Goal: Task Accomplishment & Management: Use online tool/utility

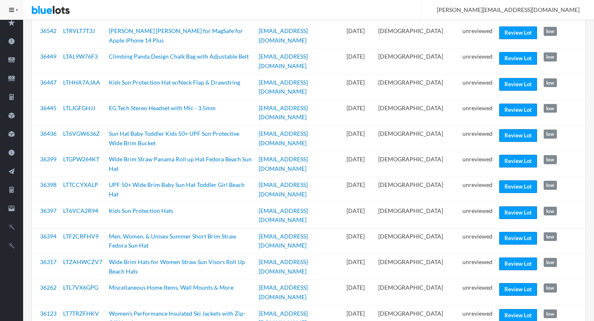
scroll to position [213, 0]
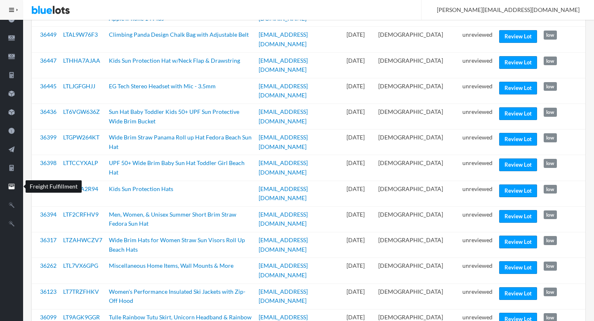
click at [3, 188] on icon "filing" at bounding box center [11, 186] width 23 height 7
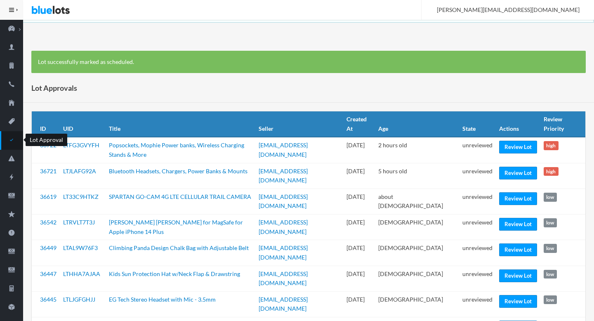
click at [18, 134] on link "Lot Approval" at bounding box center [11, 140] width 23 height 19
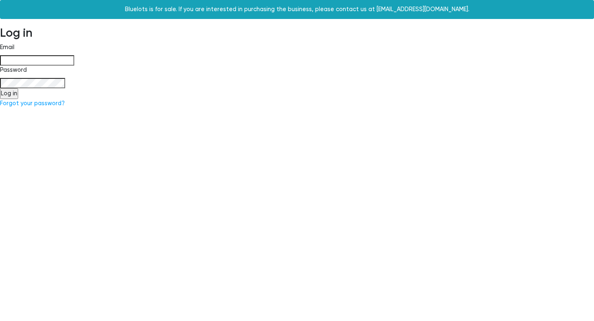
type input "[PERSON_NAME][EMAIL_ADDRESS][DOMAIN_NAME]"
click at [9, 94] on input "Log in" at bounding box center [9, 93] width 18 height 11
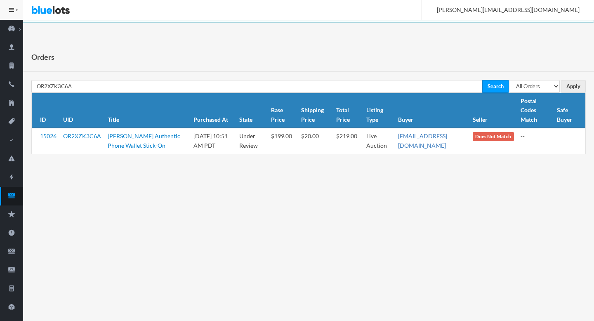
click at [447, 134] on link "[EMAIL_ADDRESS][DOMAIN_NAME]" at bounding box center [422, 140] width 49 height 16
click at [73, 137] on link "OR2XZK3C6A" at bounding box center [82, 135] width 38 height 7
click at [13, 192] on icon "cash" at bounding box center [11, 195] width 23 height 7
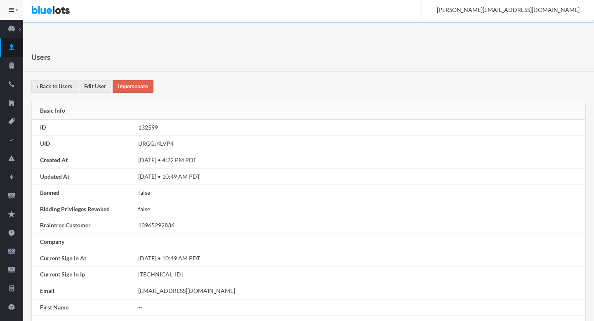
scroll to position [443, 0]
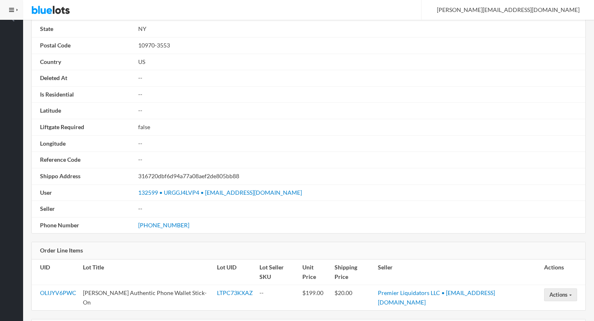
scroll to position [468, 0]
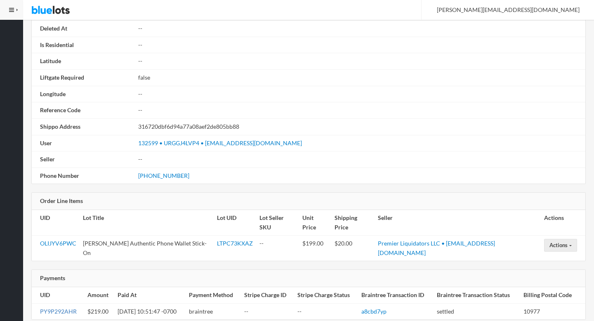
click at [56, 308] on link "PY9P292AHR" at bounding box center [58, 311] width 37 height 7
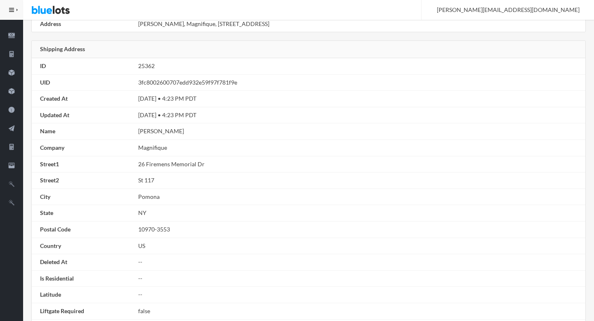
scroll to position [0, 0]
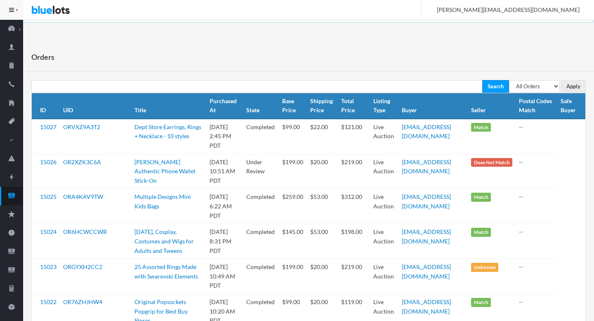
click at [540, 96] on th "Postal Codes Match" at bounding box center [536, 106] width 42 height 26
click at [531, 83] on select "All Orders Pending Completed Under review Cancelled" at bounding box center [534, 86] width 51 height 13
select select "pending"
click at [509, 80] on select "All Orders Pending Completed Under review Cancelled" at bounding box center [534, 86] width 51 height 13
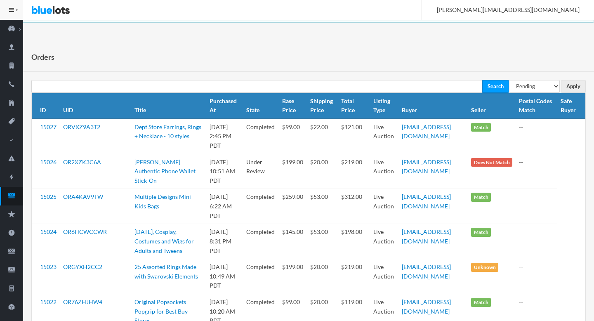
click at [569, 94] on th "Safe Buyer" at bounding box center [571, 106] width 28 height 26
click at [578, 82] on input "Apply" at bounding box center [573, 86] width 25 height 13
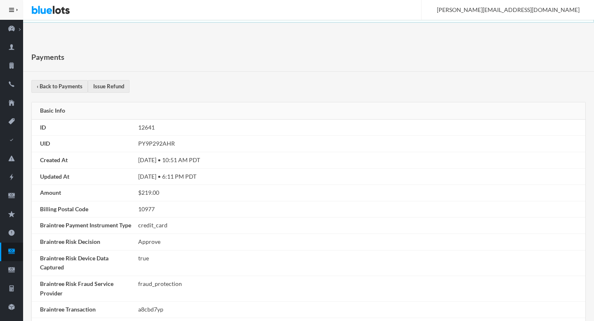
scroll to position [326, 0]
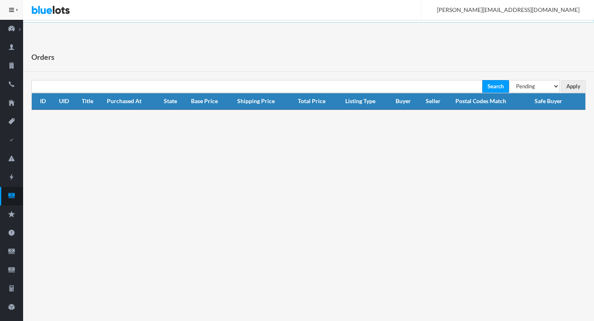
select select "under_review"
click at [509, 80] on select "All Orders Pending Completed Under review Cancelled" at bounding box center [534, 86] width 51 height 13
click at [341, 52] on div "Orders" at bounding box center [308, 56] width 571 height 29
click at [573, 84] on input "Apply" at bounding box center [573, 86] width 25 height 13
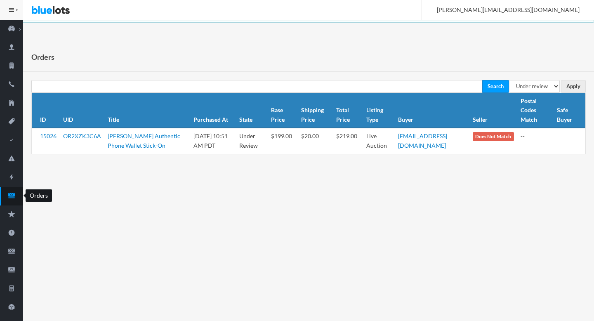
click at [10, 193] on icon "cash" at bounding box center [11, 195] width 23 height 7
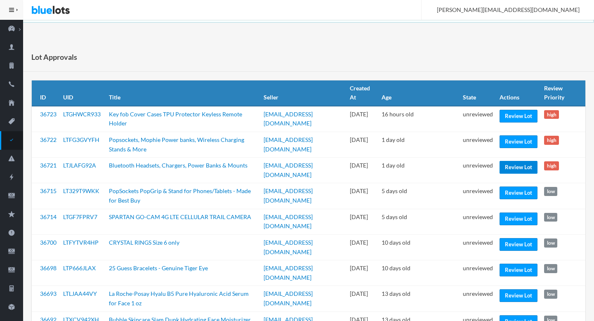
click at [520, 161] on link "Review Lot" at bounding box center [518, 167] width 38 height 13
click at [518, 135] on link "Review Lot" at bounding box center [518, 141] width 38 height 13
click at [517, 118] on link "Review Lot" at bounding box center [518, 116] width 38 height 13
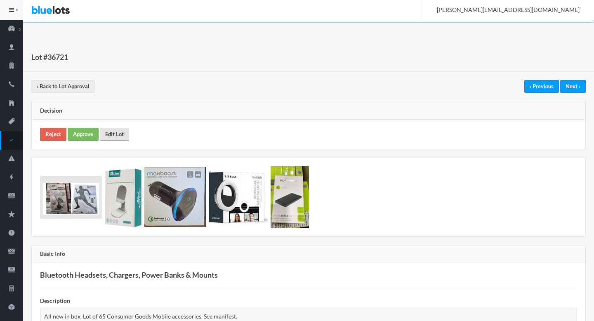
click at [112, 135] on link "Edit Lot" at bounding box center [114, 134] width 29 height 13
click at [71, 139] on link "Approve" at bounding box center [83, 134] width 31 height 13
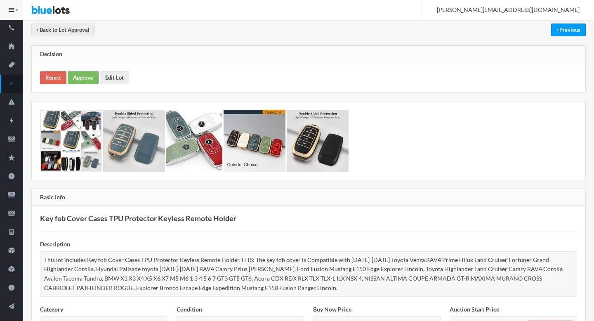
scroll to position [56, 0]
click at [54, 85] on div "Reject Approve Edit Lot" at bounding box center [308, 78] width 553 height 29
click at [55, 78] on link "Reject" at bounding box center [53, 78] width 26 height 13
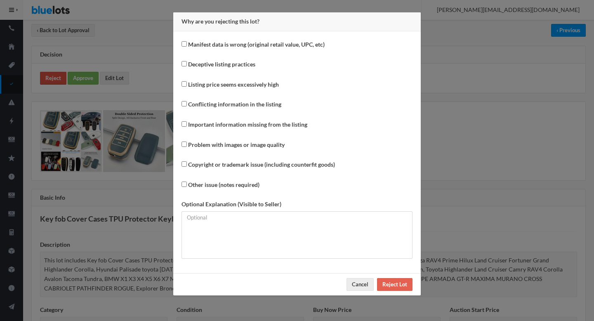
click at [55, 78] on div "Why are you rejecting this lot? Manifest data is wrong (original retail value, …" at bounding box center [297, 160] width 594 height 321
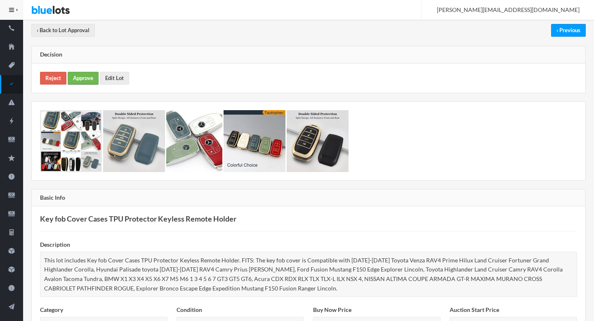
click at [75, 76] on link "Approve" at bounding box center [83, 78] width 31 height 13
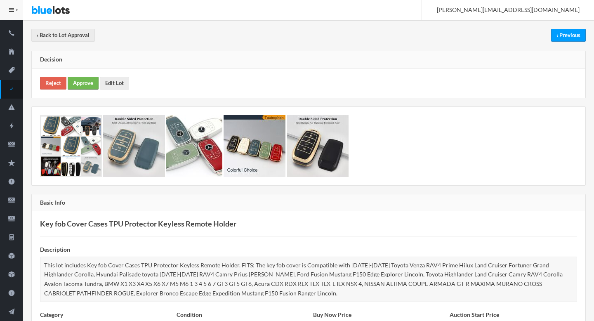
scroll to position [12, 0]
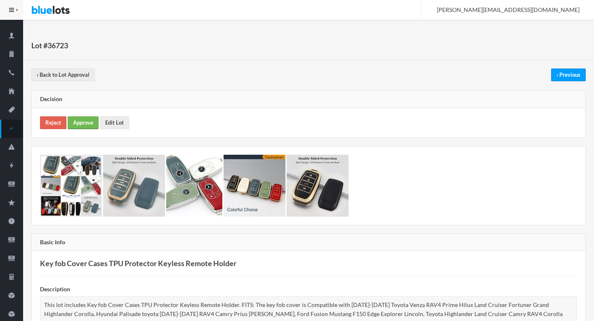
click at [85, 124] on link "Approve" at bounding box center [83, 122] width 31 height 13
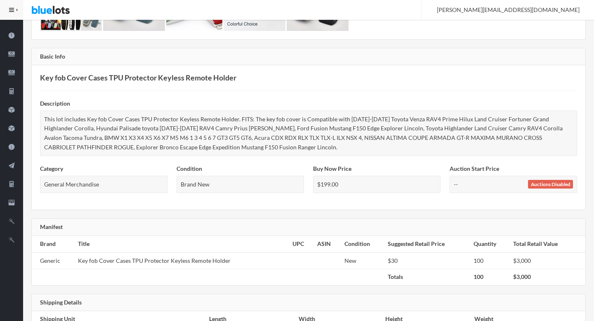
scroll to position [237, 0]
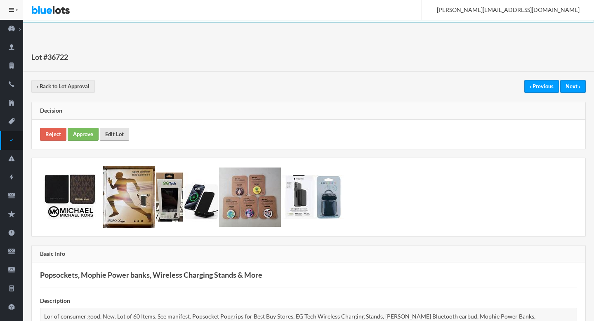
click at [108, 134] on link "Edit Lot" at bounding box center [114, 134] width 29 height 13
click at [89, 138] on link "Approve" at bounding box center [83, 134] width 31 height 13
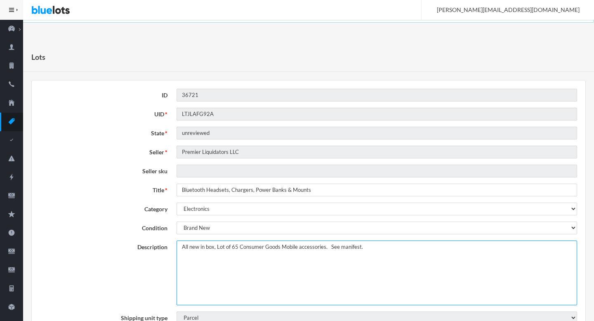
click at [182, 246] on textarea "All new in box, Lot of 65 Consumer Goods Mobile accessories. See manifest." at bounding box center [376, 272] width 400 height 65
click at [316, 247] on textarea "All new in box, Lot of 65 Consumer Goods Mobile accessories. See manifest." at bounding box center [376, 272] width 400 height 65
type textarea "This lot includes 65 Consumer Goods Mobile accessories. See the manifest for in…"
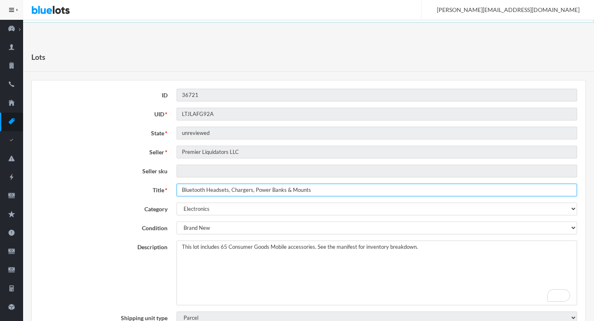
click at [302, 190] on input "Bluetooth Headsets, Chargers, Power Banks & Mounts" at bounding box center [376, 189] width 400 height 13
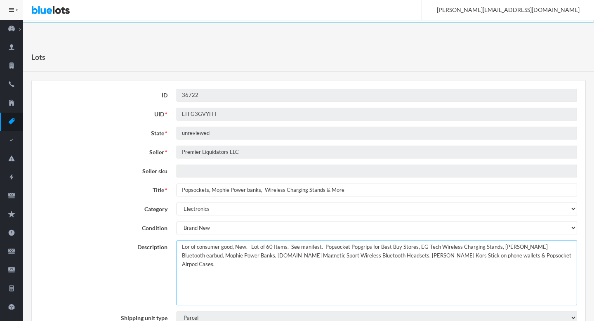
click at [179, 246] on textarea "Lor of consumer good, New. Lot of 60 Items. See manifest. Popsocket Popgrips fo…" at bounding box center [376, 272] width 400 height 65
paste textarea "This lot includes"
click at [224, 247] on textarea "Lor of consumer good, New. Lot of 60 Items. See manifest. Popsocket Popgrips fo…" at bounding box center [376, 272] width 400 height 65
drag, startPoint x: 224, startPoint y: 247, endPoint x: 233, endPoint y: 246, distance: 8.7
click at [233, 246] on textarea "Lor of consumer good, New. Lot of 60 Items. See manifest. Popsocket Popgrips fo…" at bounding box center [376, 272] width 400 height 65
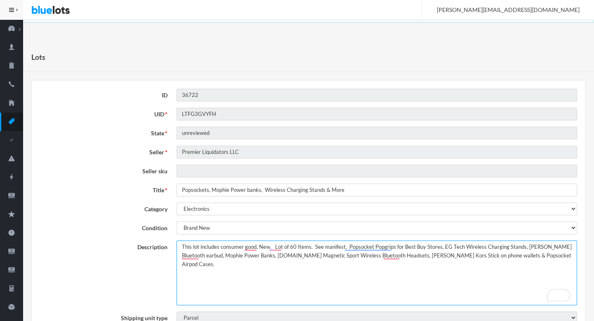
click at [264, 246] on textarea "Lor of consumer good, New. Lot of 60 Items. See manifest. Popsocket Popgrips fo…" at bounding box center [376, 272] width 400 height 65
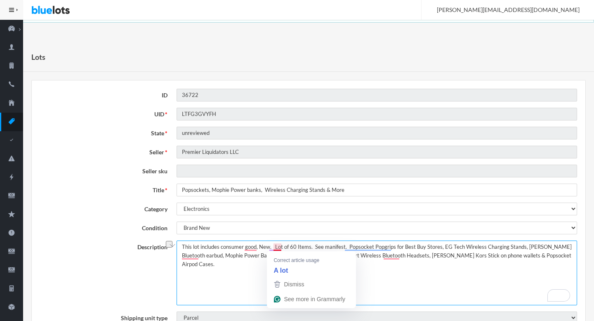
drag, startPoint x: 264, startPoint y: 246, endPoint x: 283, endPoint y: 246, distance: 19.4
click at [283, 246] on textarea "Lor of consumer good, New. Lot of 60 Items. See manifest. Popsocket Popgrips fo…" at bounding box center [376, 272] width 400 height 65
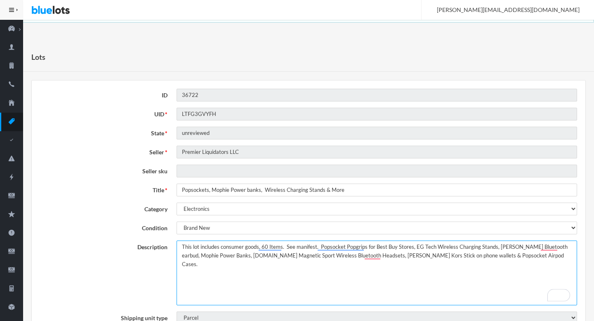
click at [285, 246] on textarea "Lor of consumer good, New. Lot of 60 Items. See manifest. Popsocket Popgrips fo…" at bounding box center [376, 272] width 400 height 65
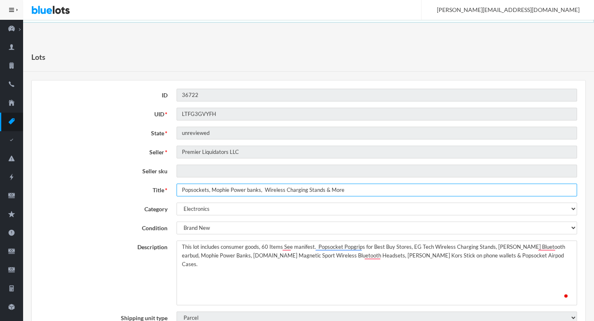
click at [246, 194] on input "Popsockets, Mophie Power banks, Wireless Charging Stands & More" at bounding box center [376, 189] width 400 height 13
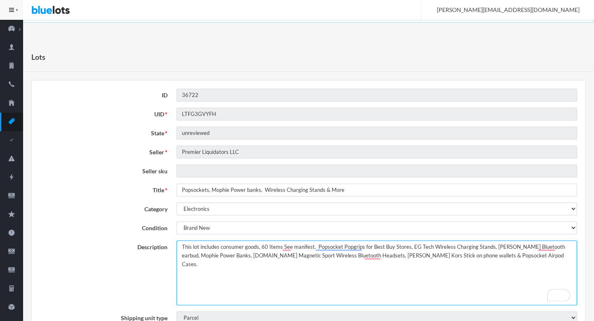
click at [221, 248] on textarea "Lor of consumer good, New. Lot of 60 Items. See manifest. Popsocket Popgrips fo…" at bounding box center [376, 272] width 400 height 65
type textarea "This lot includes 60 units of consumer goods, 60 Items See manifest. Popsocket …"
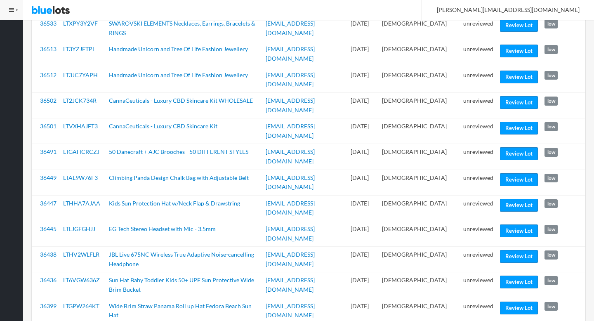
scroll to position [689, 0]
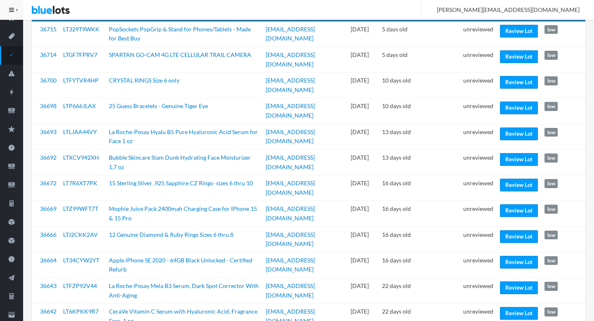
scroll to position [89, 0]
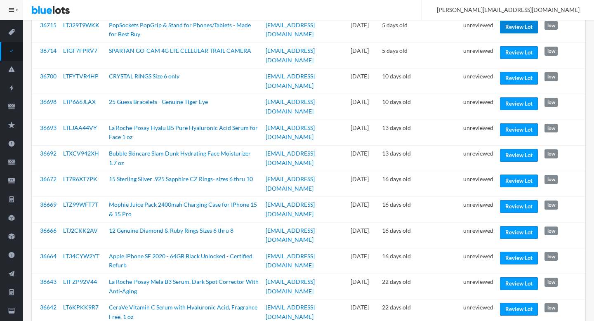
click at [522, 29] on link "Review Lot" at bounding box center [519, 27] width 38 height 13
click at [507, 75] on link "Review Lot" at bounding box center [519, 78] width 38 height 13
click at [507, 123] on link "Review Lot" at bounding box center [519, 129] width 38 height 13
click at [507, 149] on link "Review Lot" at bounding box center [519, 155] width 38 height 13
click at [520, 174] on link "Review Lot" at bounding box center [519, 180] width 38 height 13
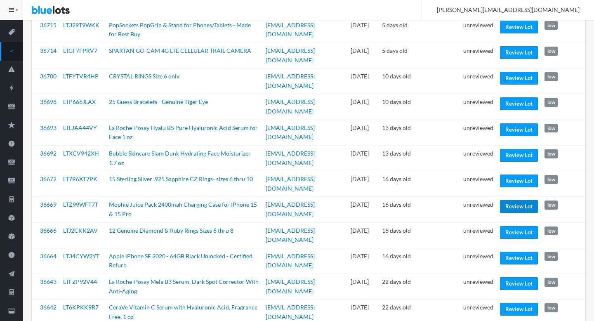
click at [509, 200] on link "Review Lot" at bounding box center [519, 206] width 38 height 13
click at [512, 252] on link "Review Lot" at bounding box center [519, 258] width 38 height 13
click at [511, 277] on link "Review Lot" at bounding box center [519, 283] width 38 height 13
click at [512, 299] on td "Review Lot" at bounding box center [518, 312] width 45 height 26
click at [512, 303] on link "Review Lot" at bounding box center [519, 309] width 38 height 13
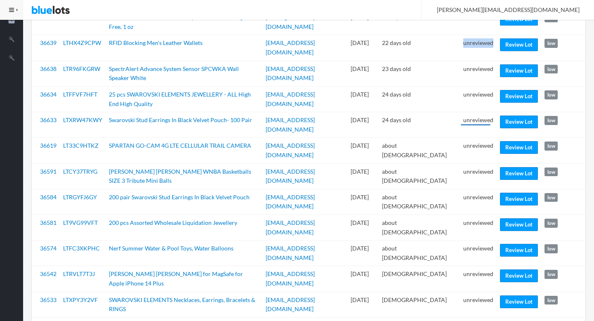
scroll to position [379, 0]
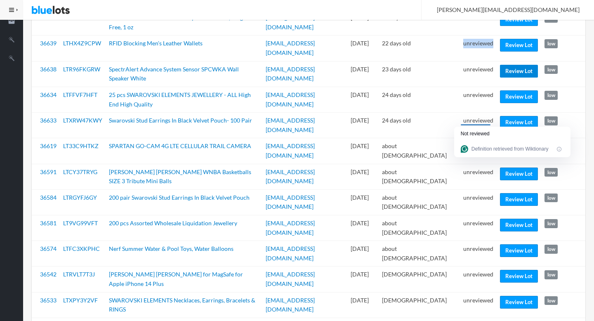
click at [510, 65] on link "Review Lot" at bounding box center [519, 71] width 38 height 13
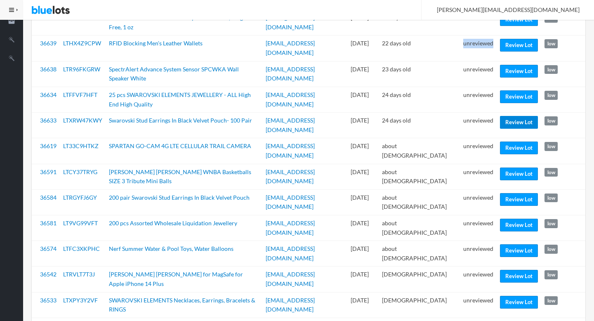
click at [513, 116] on link "Review Lot" at bounding box center [519, 122] width 38 height 13
click at [512, 167] on link "Review Lot" at bounding box center [519, 173] width 38 height 13
click at [515, 219] on link "Review Lot" at bounding box center [519, 225] width 38 height 13
click at [507, 244] on link "Review Lot" at bounding box center [519, 250] width 38 height 13
click at [510, 270] on link "Review Lot" at bounding box center [519, 276] width 38 height 13
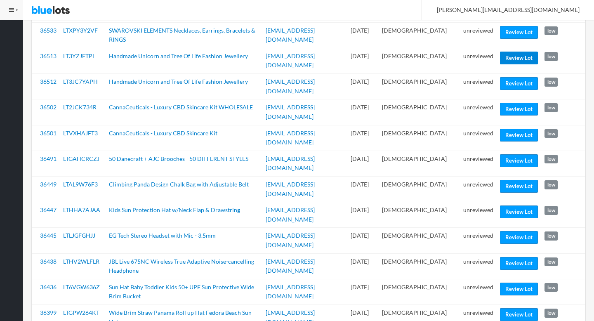
scroll to position [650, 0]
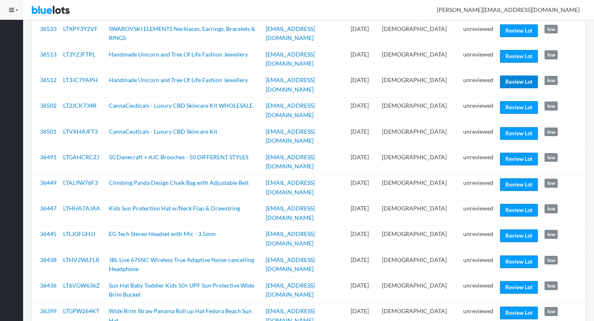
click at [502, 75] on link "Review Lot" at bounding box center [519, 81] width 38 height 13
click at [513, 127] on link "Review Lot" at bounding box center [519, 133] width 38 height 13
click at [510, 153] on link "Review Lot" at bounding box center [519, 159] width 38 height 13
click at [508, 204] on link "Review Lot" at bounding box center [519, 210] width 38 height 13
click at [500, 229] on link "Review Lot" at bounding box center [519, 235] width 38 height 13
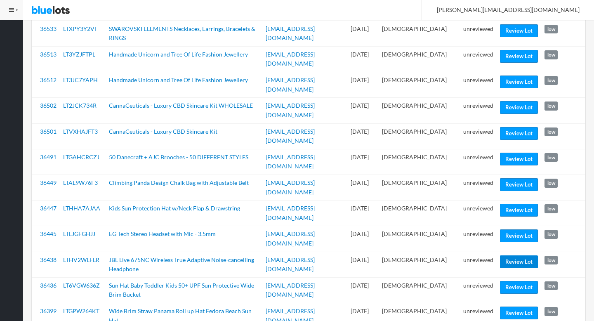
click at [506, 255] on link "Review Lot" at bounding box center [519, 261] width 38 height 13
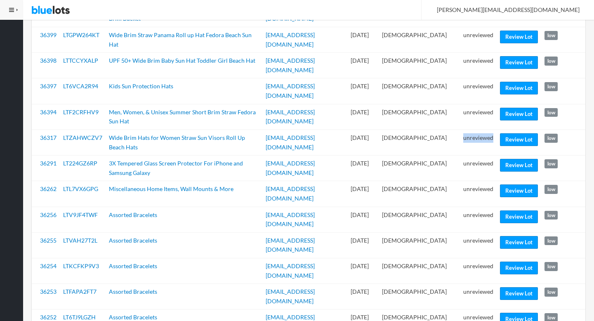
scroll to position [925, 0]
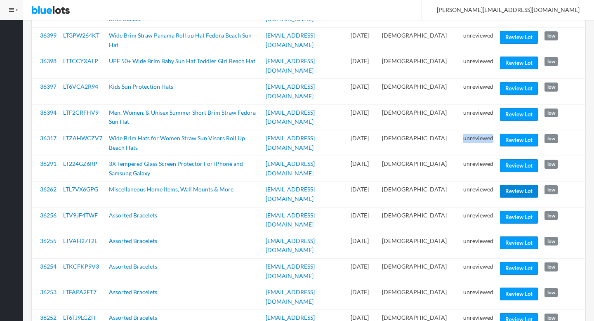
click at [508, 185] on link "Review Lot" at bounding box center [519, 191] width 38 height 13
click at [527, 236] on link "Review Lot" at bounding box center [519, 242] width 38 height 13
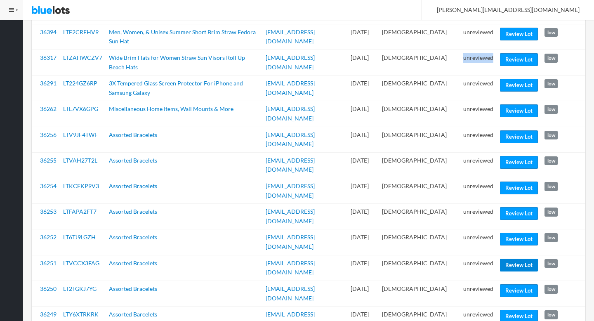
scroll to position [1009, 0]
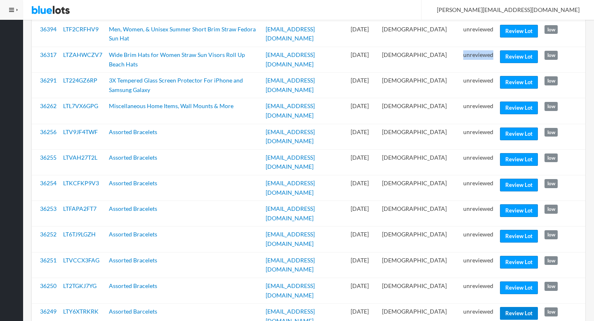
click at [510, 307] on link "Review Lot" at bounding box center [519, 313] width 38 height 13
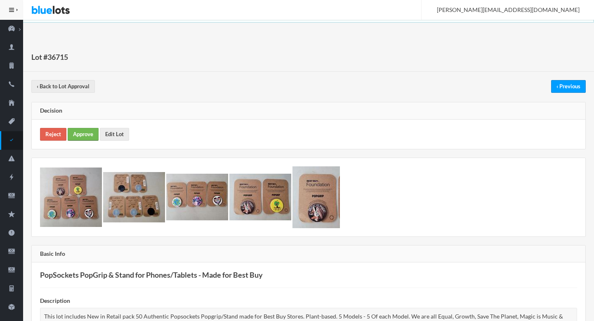
click at [88, 131] on link "Approve" at bounding box center [83, 134] width 31 height 13
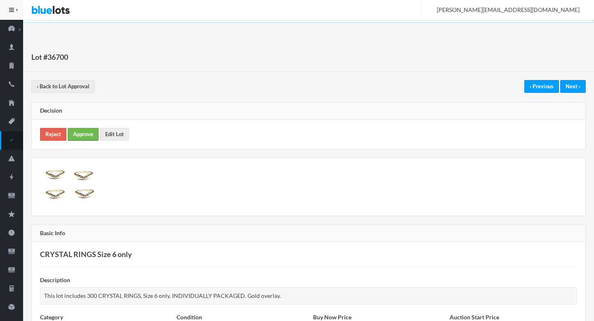
click at [73, 134] on link "Approve" at bounding box center [83, 134] width 31 height 13
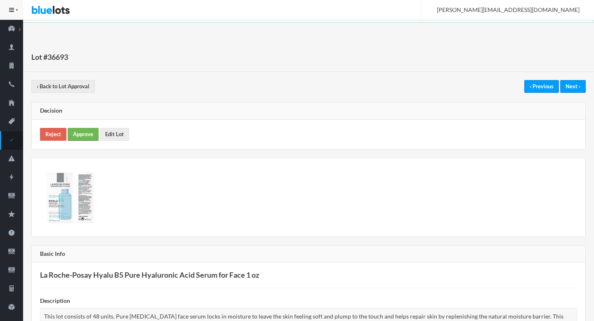
click at [84, 132] on link "Approve" at bounding box center [83, 134] width 31 height 13
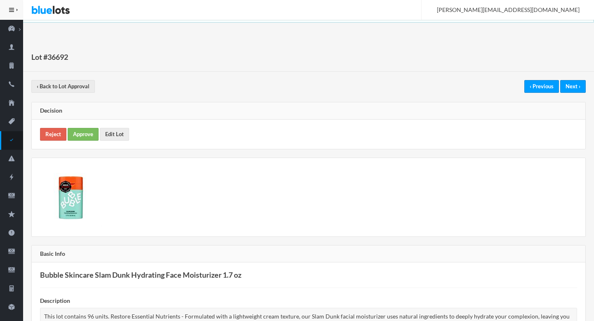
click at [86, 127] on div "Reject Approve Edit Lot" at bounding box center [308, 134] width 553 height 29
click at [88, 133] on link "Approve" at bounding box center [83, 134] width 31 height 13
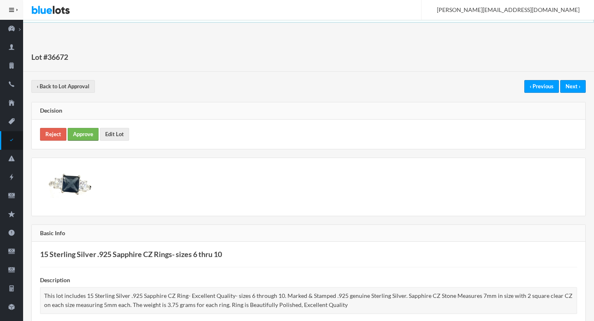
click at [85, 135] on link "Approve" at bounding box center [83, 134] width 31 height 13
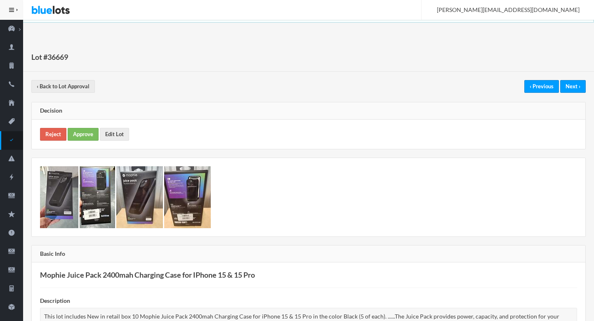
click at [92, 141] on div "Reject Approve Edit Lot" at bounding box center [308, 134] width 553 height 29
click at [88, 137] on link "Approve" at bounding box center [83, 134] width 31 height 13
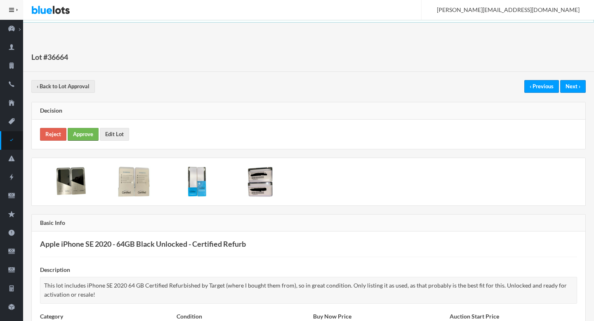
click at [76, 132] on link "Approve" at bounding box center [83, 134] width 31 height 13
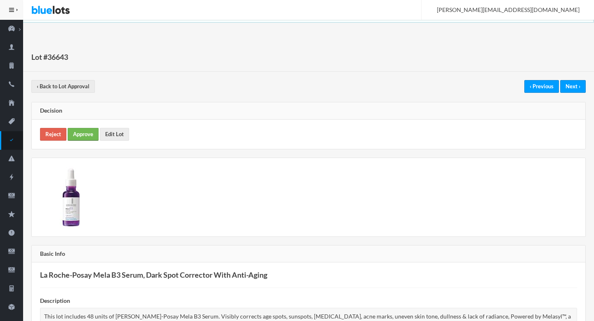
click at [85, 129] on link "Approve" at bounding box center [83, 134] width 31 height 13
click at [76, 139] on link "Approve" at bounding box center [83, 134] width 31 height 13
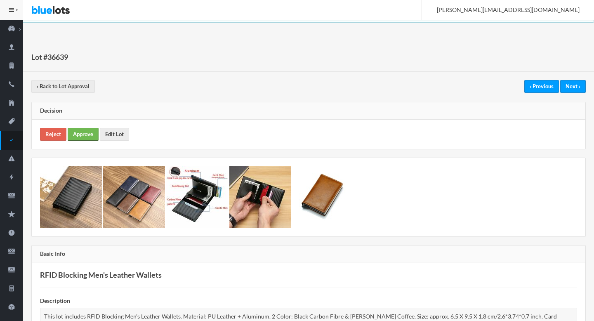
click at [87, 134] on link "Approve" at bounding box center [83, 134] width 31 height 13
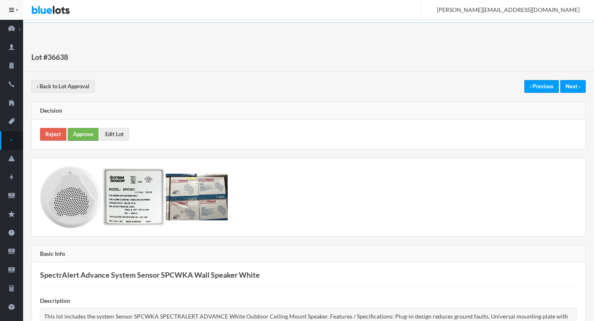
click at [87, 135] on link "Approve" at bounding box center [83, 134] width 31 height 13
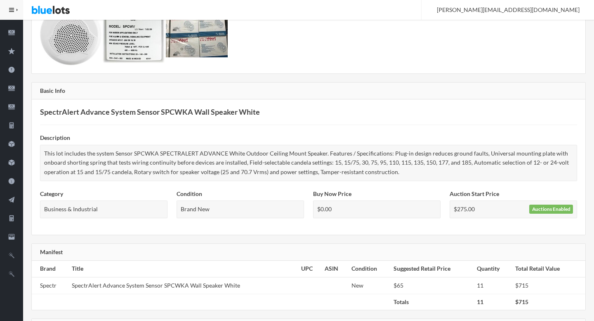
scroll to position [228, 0]
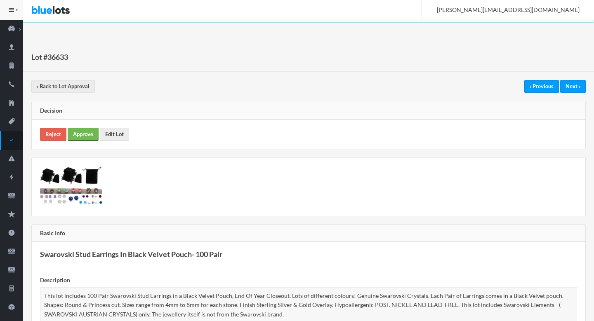
click at [76, 132] on link "Approve" at bounding box center [83, 134] width 31 height 13
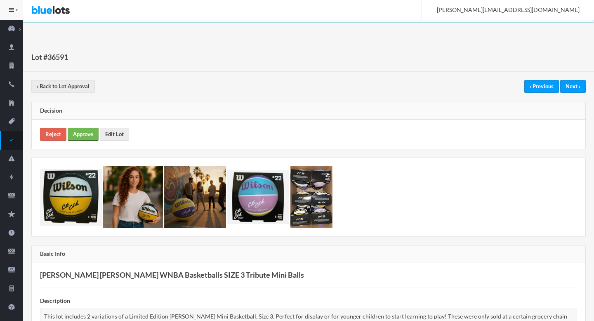
click at [75, 133] on link "Approve" at bounding box center [83, 134] width 31 height 13
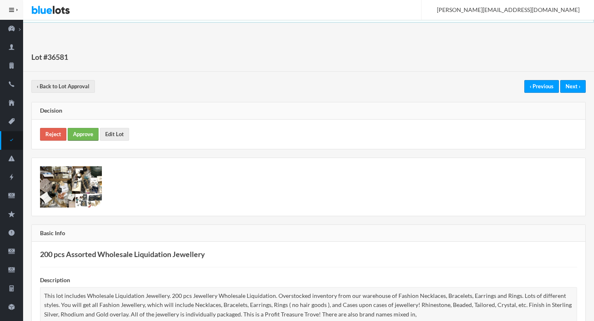
click at [93, 136] on link "Approve" at bounding box center [83, 134] width 31 height 13
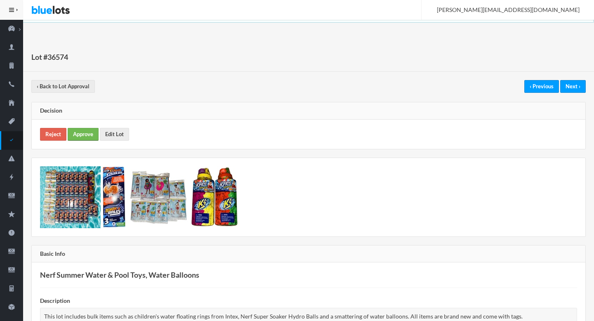
click at [83, 132] on link "Approve" at bounding box center [83, 134] width 31 height 13
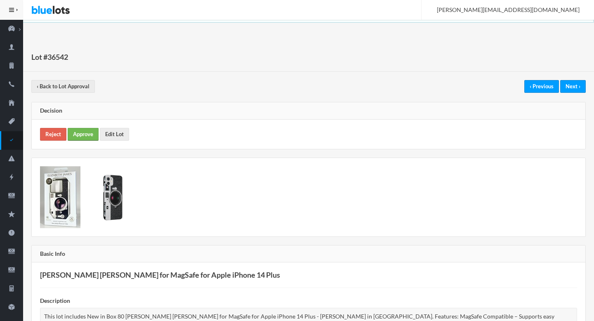
click at [85, 137] on link "Approve" at bounding box center [83, 134] width 31 height 13
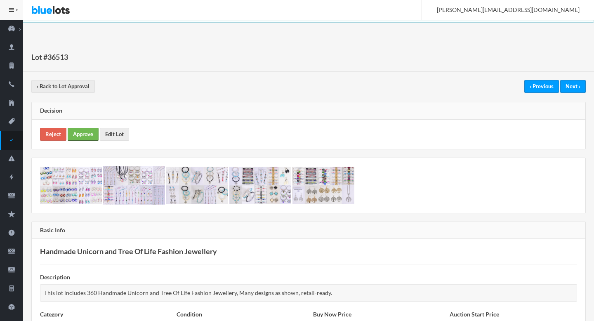
click at [87, 134] on link "Approve" at bounding box center [83, 134] width 31 height 13
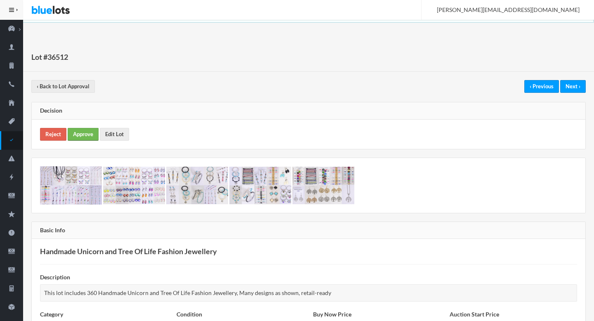
click at [90, 132] on link "Approve" at bounding box center [83, 134] width 31 height 13
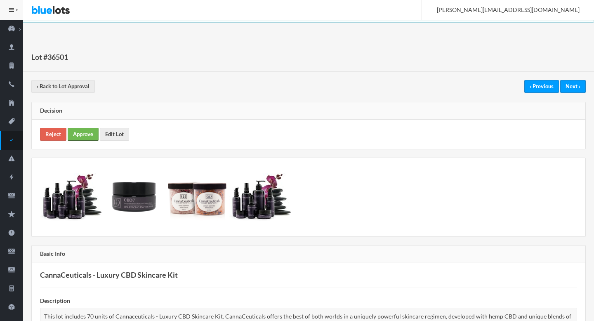
click at [81, 137] on link "Approve" at bounding box center [83, 134] width 31 height 13
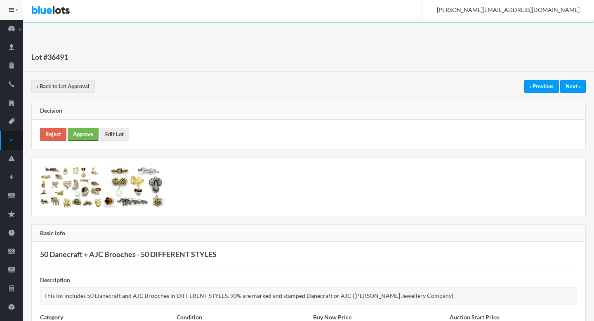
click at [81, 136] on link "Approve" at bounding box center [83, 134] width 31 height 13
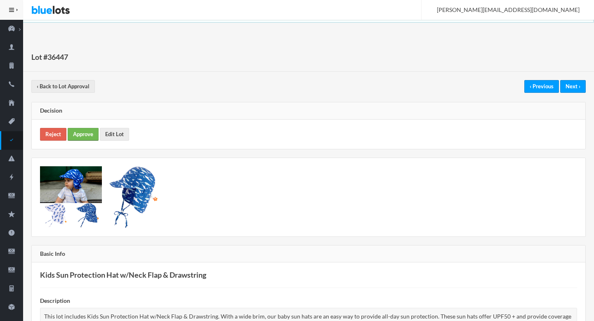
click at [73, 131] on link "Approve" at bounding box center [83, 134] width 31 height 13
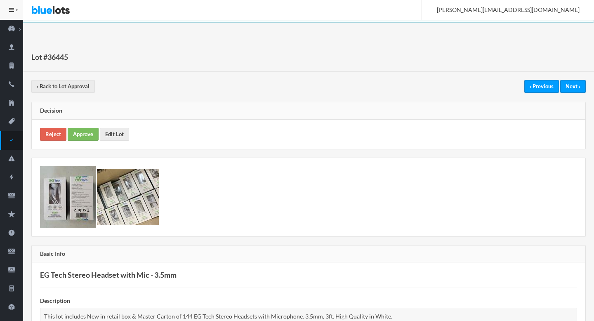
click at [99, 127] on div "Reject Approve Edit Lot" at bounding box center [308, 134] width 553 height 29
click at [90, 136] on link "Approve" at bounding box center [83, 134] width 31 height 13
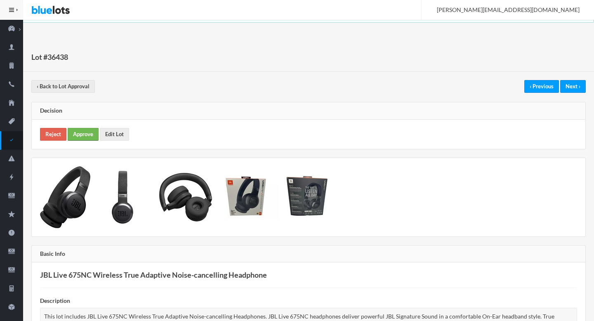
click at [72, 140] on link "Approve" at bounding box center [83, 134] width 31 height 13
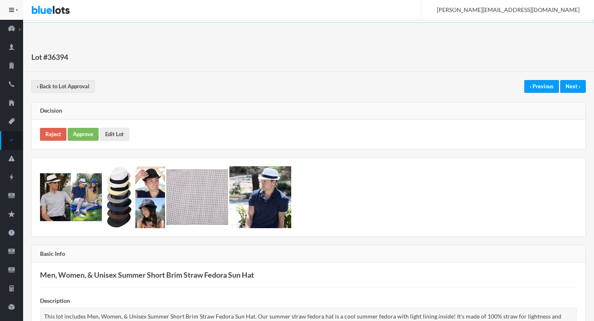
click at [79, 122] on div "Reject Approve Edit Lot" at bounding box center [308, 134] width 553 height 29
click at [79, 136] on link "Approve" at bounding box center [83, 134] width 31 height 13
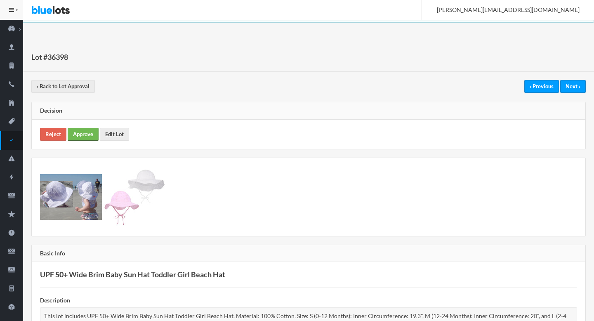
click at [74, 133] on link "Approve" at bounding box center [83, 134] width 31 height 13
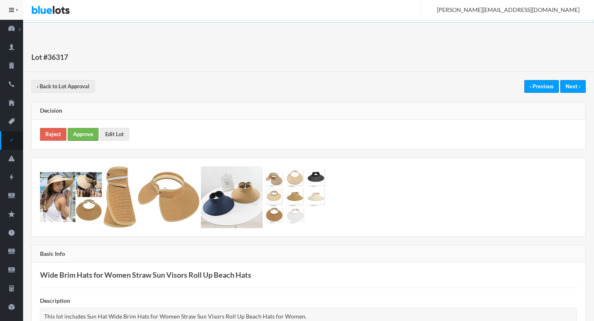
click at [88, 135] on link "Approve" at bounding box center [83, 134] width 31 height 13
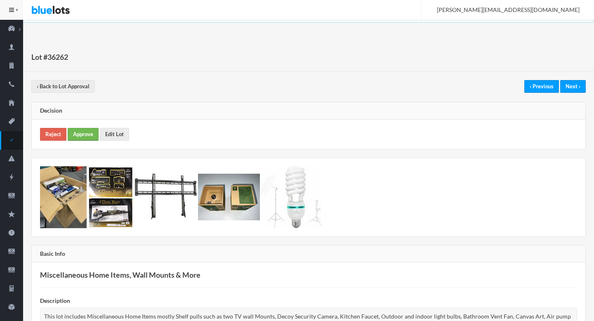
click at [88, 133] on link "Approve" at bounding box center [83, 134] width 31 height 13
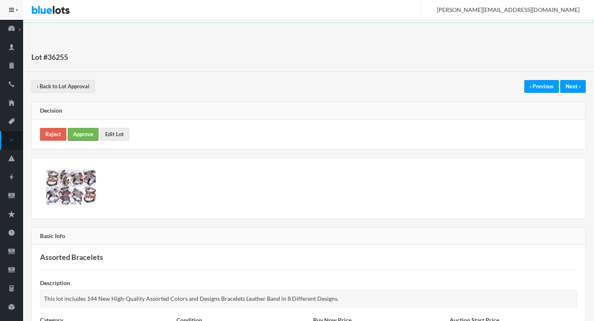
click at [88, 134] on link "Approve" at bounding box center [83, 134] width 31 height 13
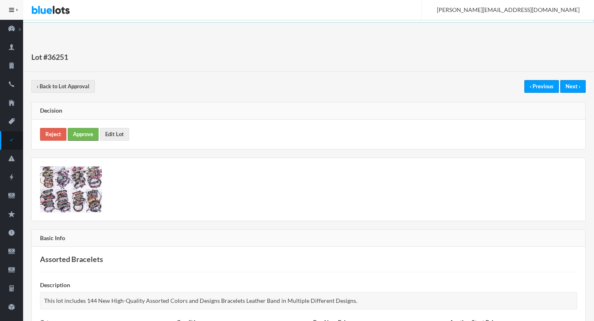
click at [89, 139] on link "Approve" at bounding box center [83, 134] width 31 height 13
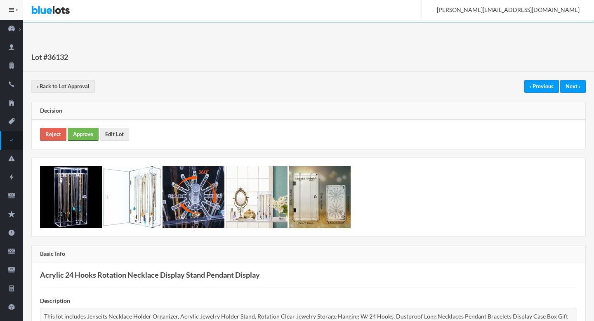
drag, startPoint x: 85, startPoint y: 121, endPoint x: 83, endPoint y: 134, distance: 12.8
click at [85, 122] on div "Reject Approve Edit Lot" at bounding box center [308, 134] width 553 height 29
click at [84, 144] on div "Reject Approve Edit Lot" at bounding box center [308, 134] width 553 height 29
click at [84, 142] on div "Reject Approve Edit Lot" at bounding box center [308, 134] width 553 height 29
click at [83, 138] on link "Approve" at bounding box center [83, 134] width 31 height 13
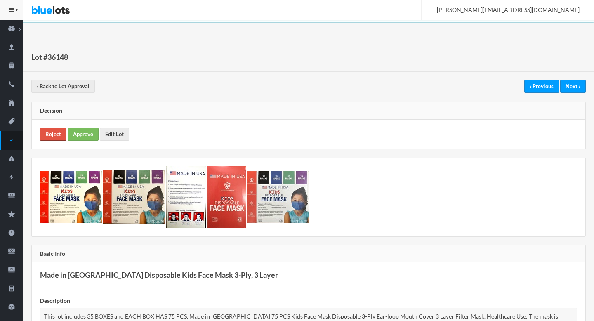
click at [66, 139] on link "Reject" at bounding box center [53, 134] width 26 height 13
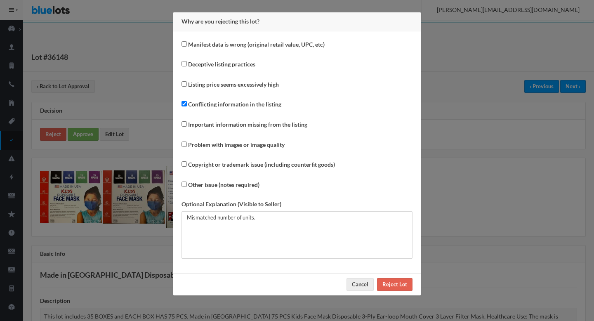
click at [69, 138] on div "Why are you rejecting this lot? Manifest data is wrong (original retail value, …" at bounding box center [297, 160] width 594 height 321
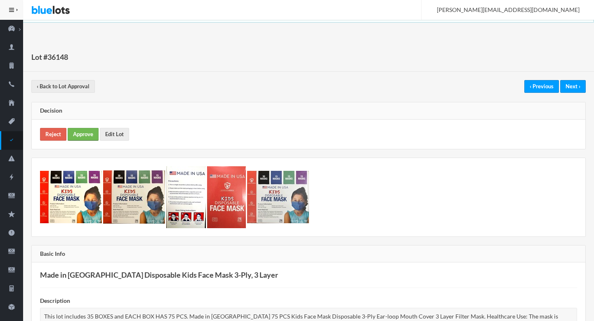
click at [69, 138] on link "Approve" at bounding box center [83, 134] width 31 height 13
click at [58, 131] on link "Reject" at bounding box center [53, 134] width 26 height 13
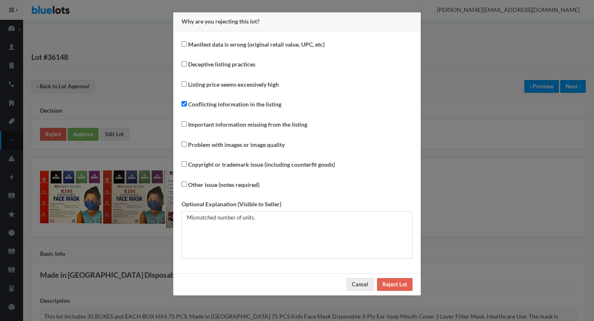
click at [58, 131] on div "Why are you rejecting this lot? Manifest data is wrong (original retail value, …" at bounding box center [297, 160] width 594 height 321
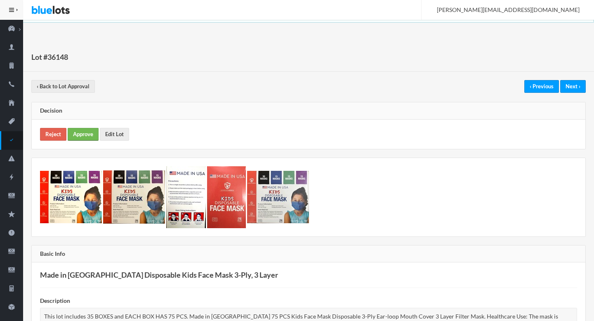
click at [94, 131] on link "Approve" at bounding box center [83, 134] width 31 height 13
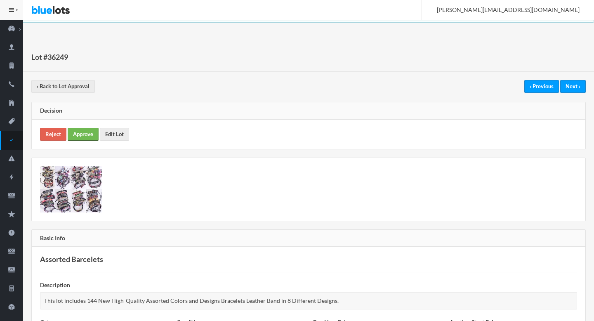
click at [84, 135] on link "Approve" at bounding box center [83, 134] width 31 height 13
